Goal: Task Accomplishment & Management: Manage account settings

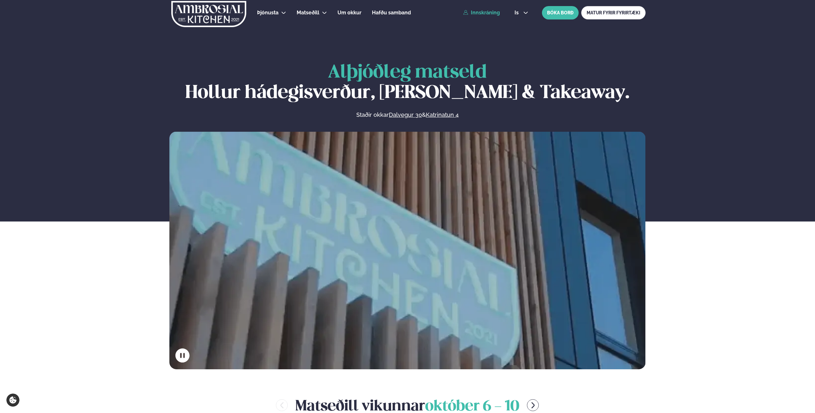
click at [482, 15] on link "Innskráning" at bounding box center [481, 13] width 37 height 6
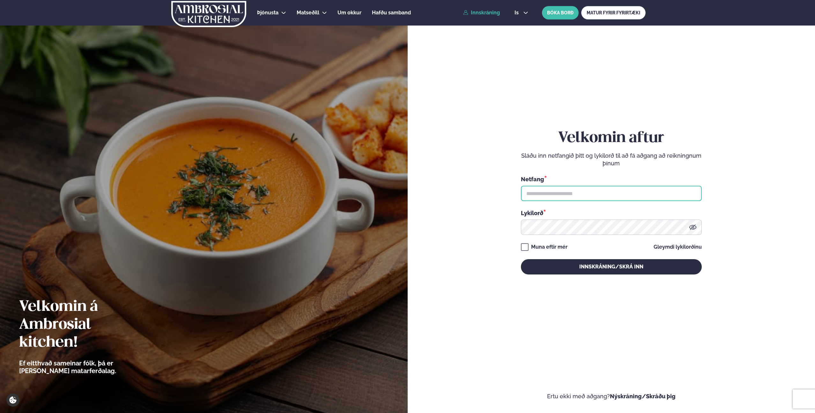
click at [577, 190] on input "text" at bounding box center [611, 193] width 181 height 15
type input "**********"
click at [521, 259] on button "Innskráning/Skrá inn" at bounding box center [611, 266] width 181 height 15
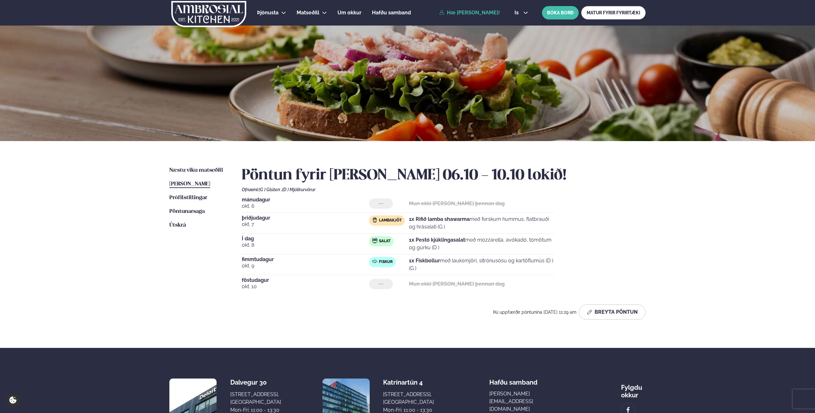
drag, startPoint x: 441, startPoint y: 248, endPoint x: 411, endPoint y: 240, distance: 31.8
click at [411, 240] on p "1x Pestó kjúklingasalat með mozzarella, avókadó, tómötum og gúrku (D )" at bounding box center [481, 243] width 145 height 15
click at [523, 254] on div "Í dag [DATE] Salat 1x Pestó kjúklingasalat með mozzarella, avókadó, tómötum og …" at bounding box center [398, 245] width 313 height 18
click at [434, 262] on strong "1x Fiskbollur" at bounding box center [424, 260] width 31 height 6
click at [477, 266] on p "1x Fiskbollur með lauksmjöri, sítrónusósu og kartöflumús (D ) (G )" at bounding box center [481, 264] width 145 height 15
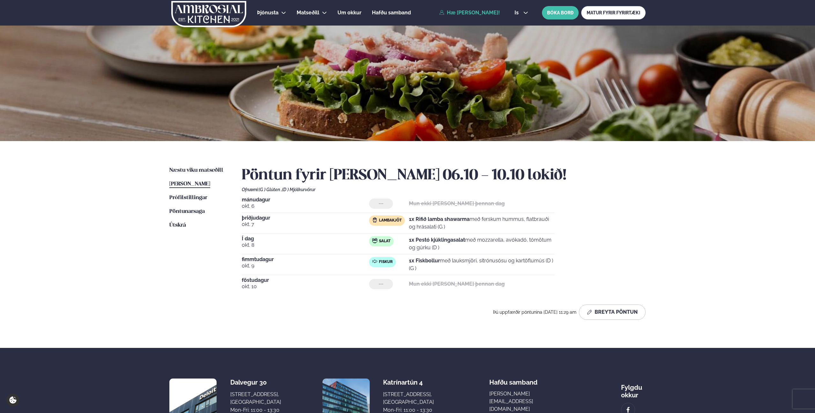
click at [489, 273] on div "[DATE] Fiskur 1x Fiskbollur með lauksmjöri, sítrónusósu og kartöflumús (D ) (G )" at bounding box center [398, 266] width 313 height 18
